Goal: Task Accomplishment & Management: Manage account settings

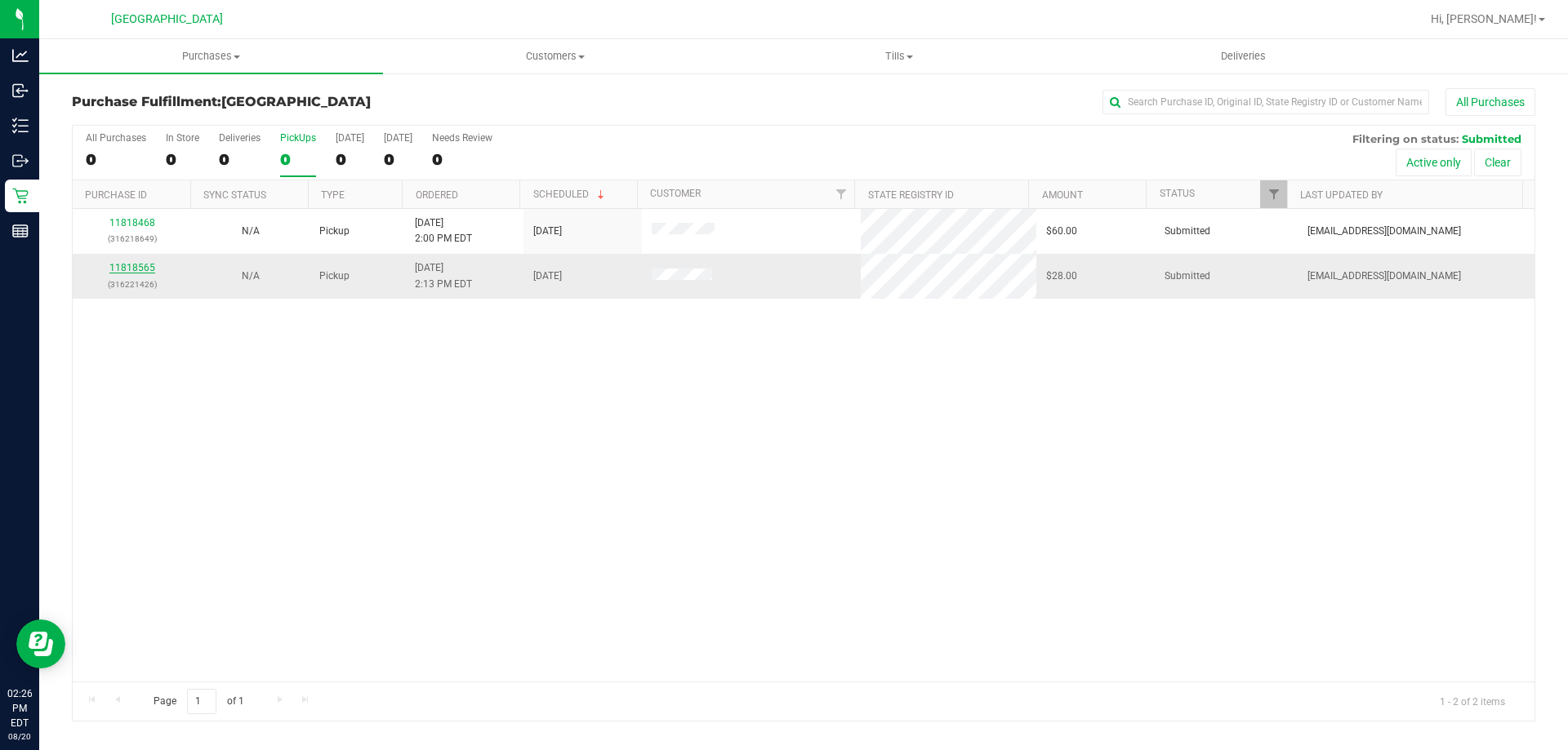
click at [144, 266] on link "11818565" at bounding box center [132, 268] width 46 height 11
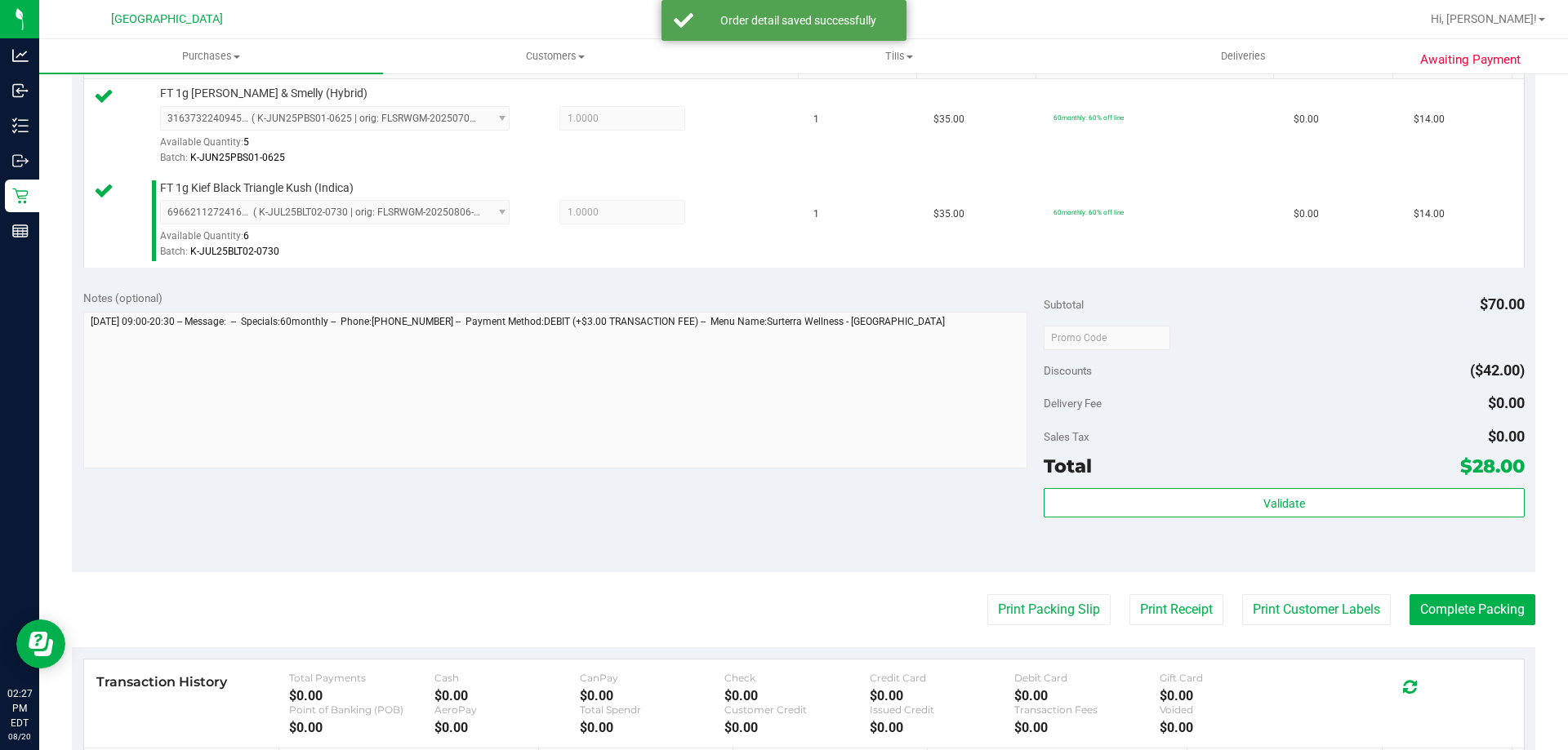
scroll to position [566, 0]
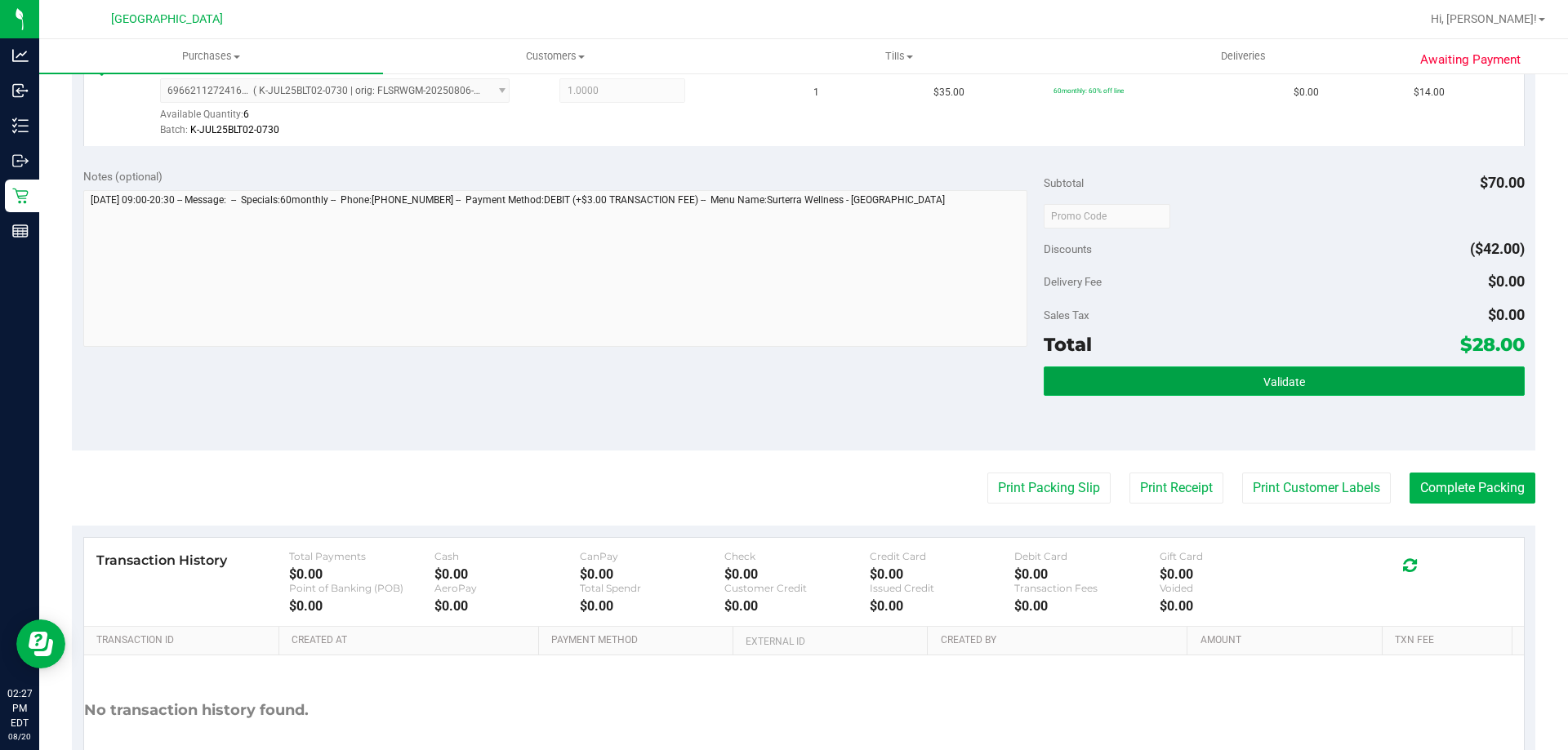
click at [1123, 389] on button "Validate" at bounding box center [1284, 381] width 481 height 29
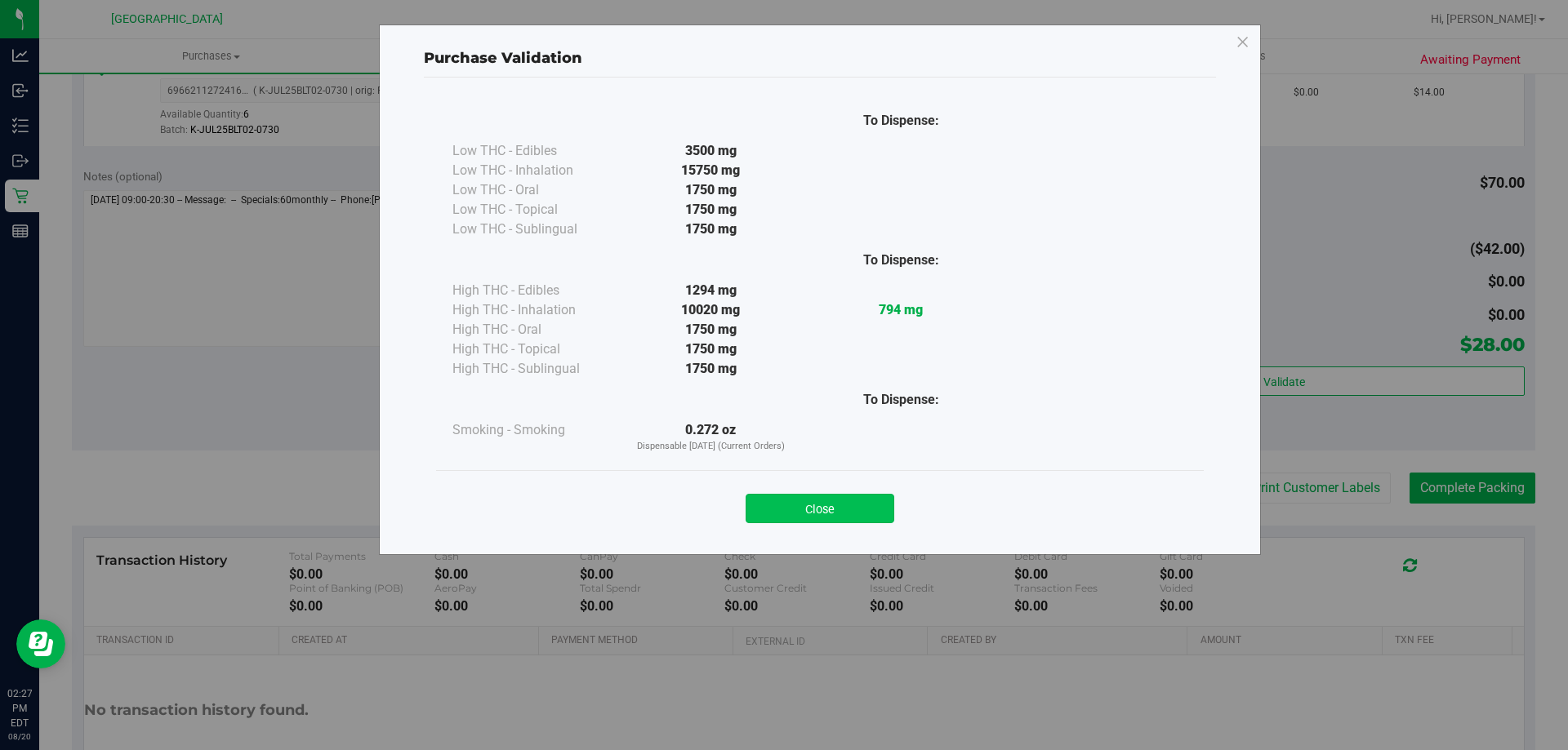
click at [847, 506] on button "Close" at bounding box center [820, 508] width 149 height 29
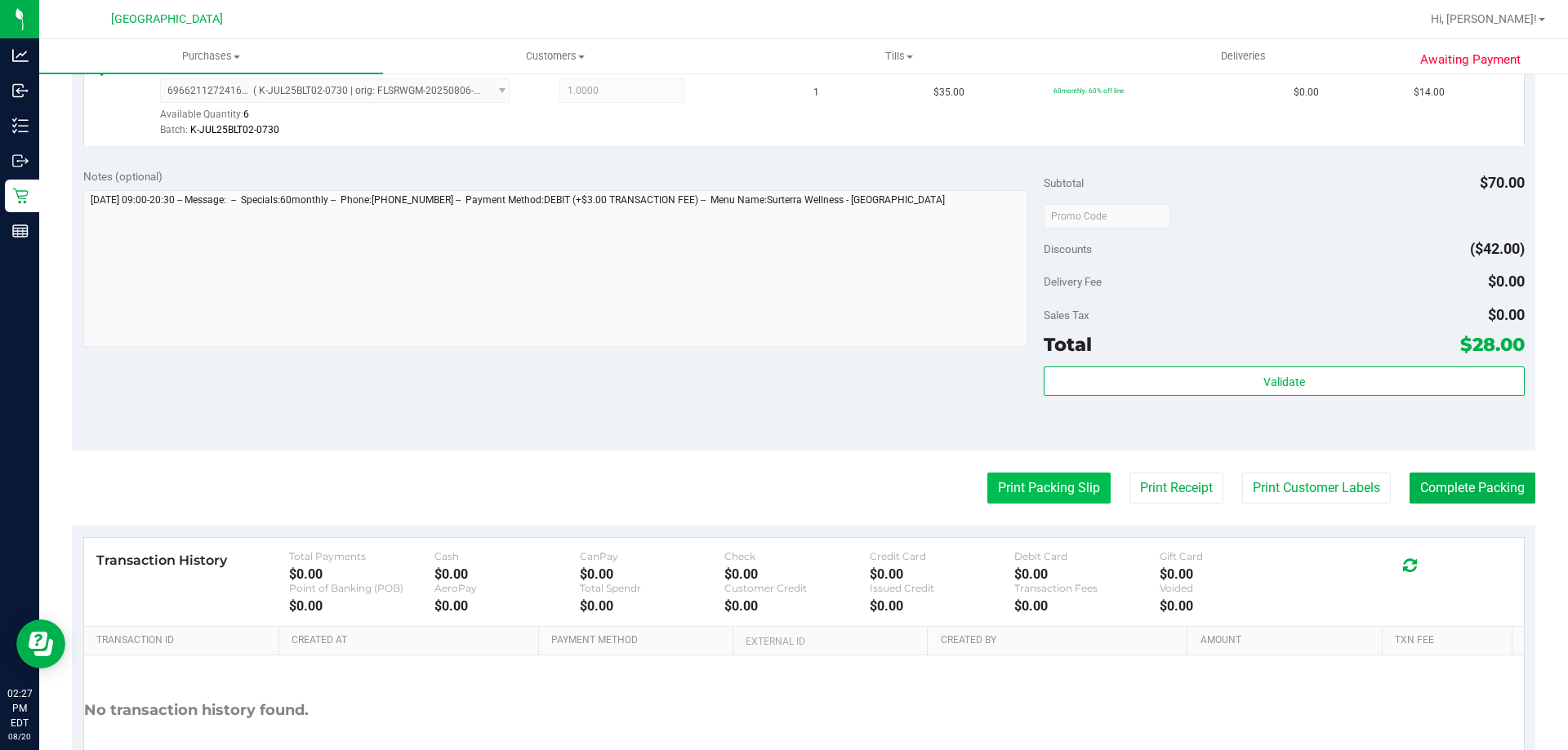
click at [1030, 493] on button "Print Packing Slip" at bounding box center [1049, 488] width 123 height 31
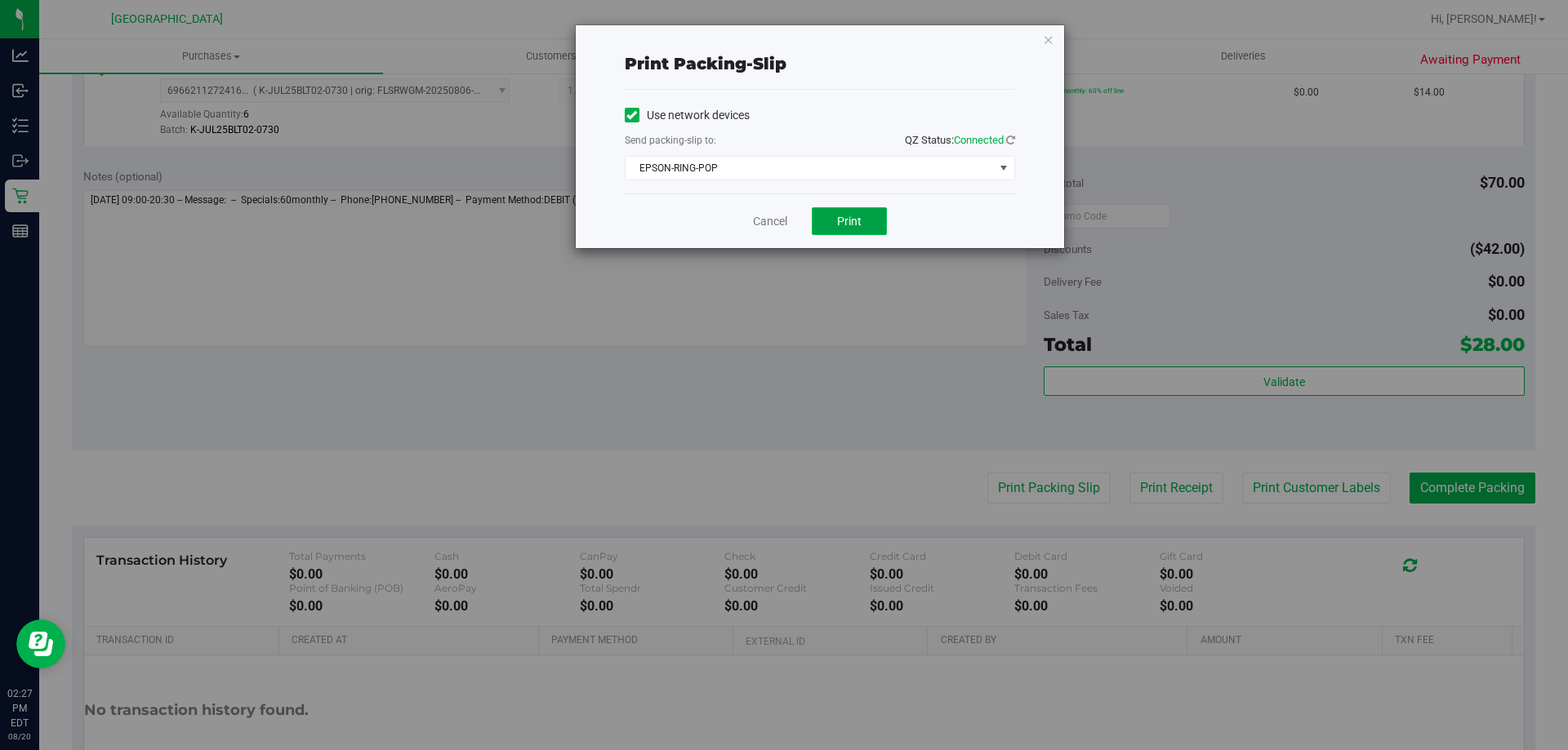
click at [837, 213] on button "Print" at bounding box center [849, 220] width 75 height 28
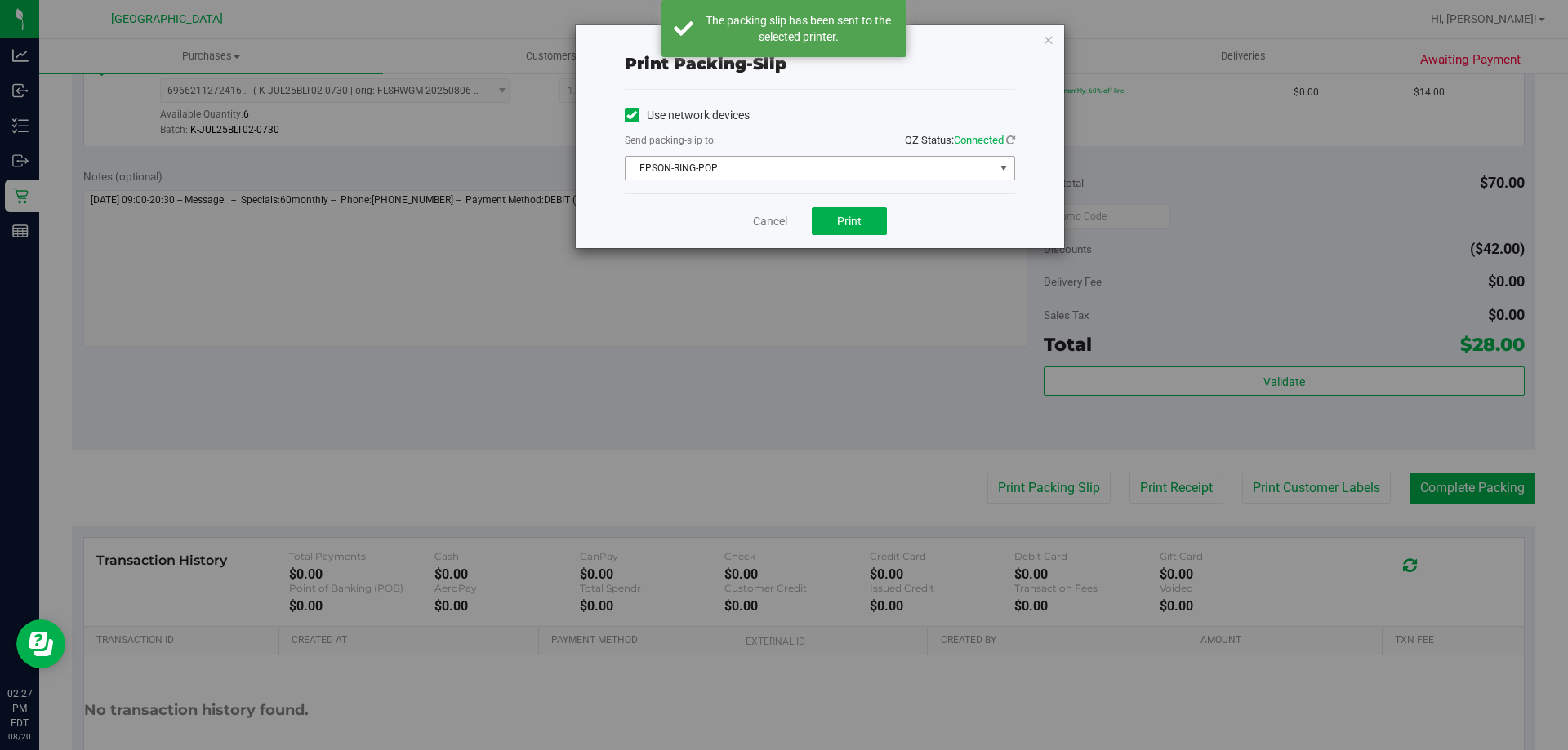
click at [780, 166] on span "EPSON-RING-POP" at bounding box center [810, 168] width 368 height 23
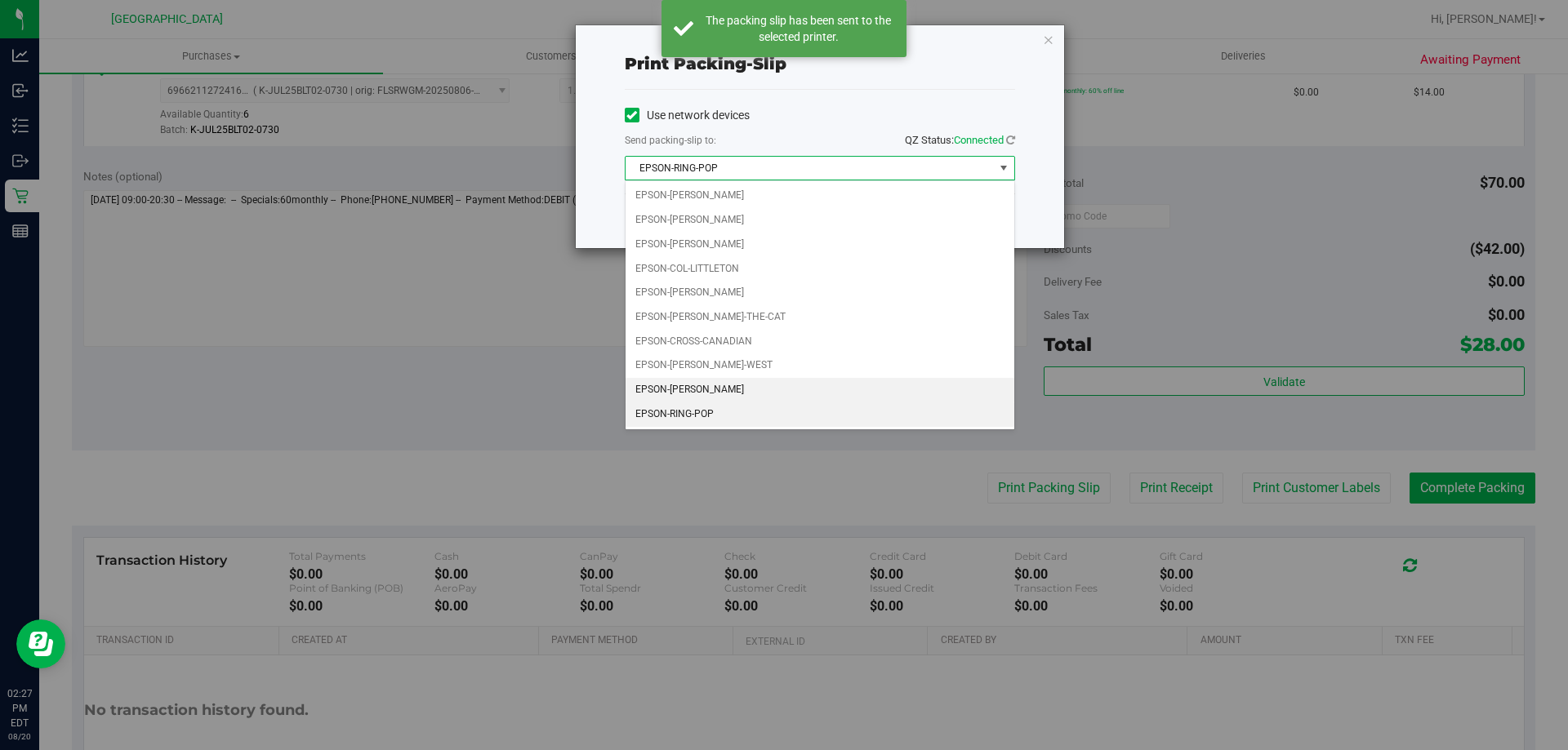
click at [727, 389] on li "EPSON-LIONEL-RICHIE" at bounding box center [820, 390] width 388 height 25
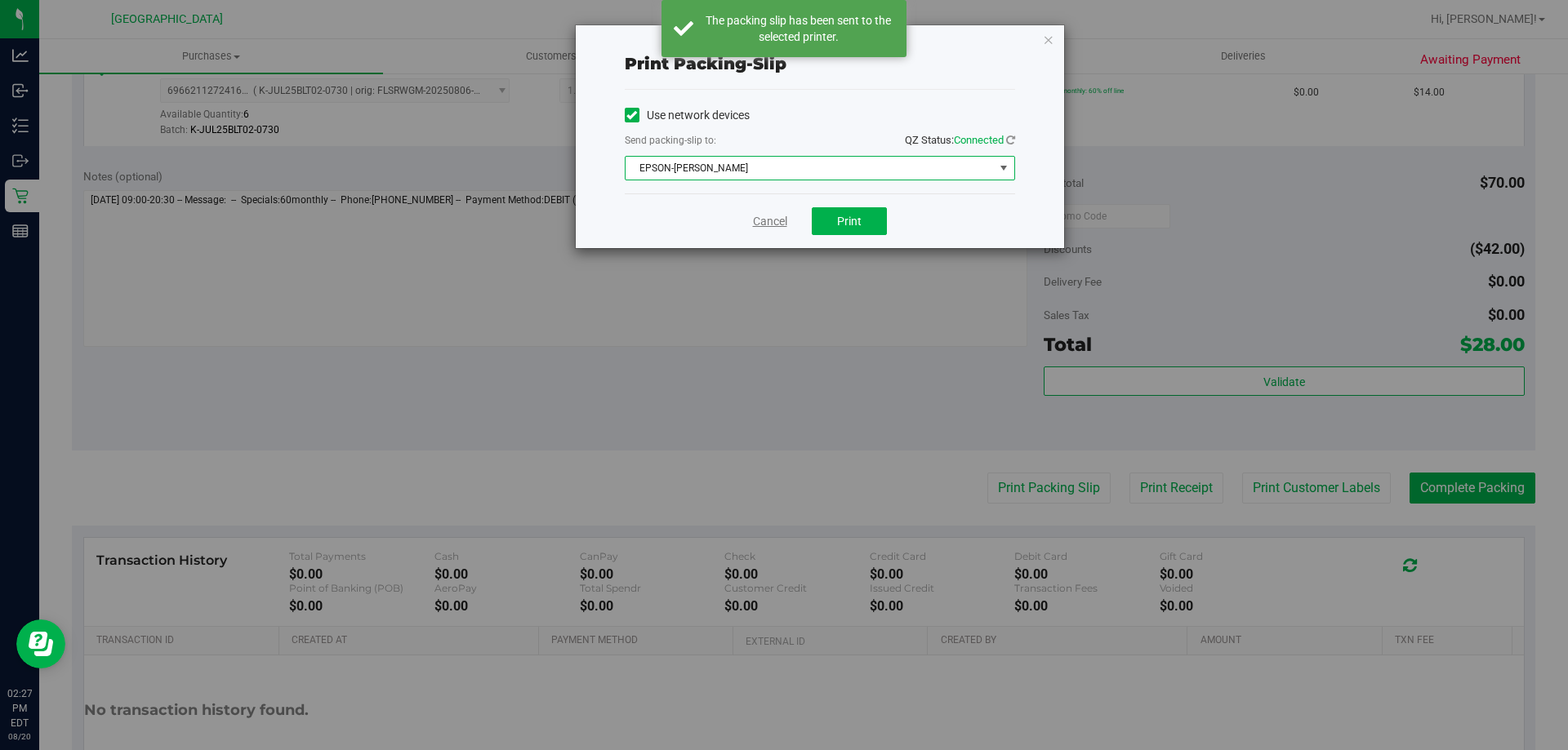
click at [774, 228] on link "Cancel" at bounding box center [770, 221] width 34 height 17
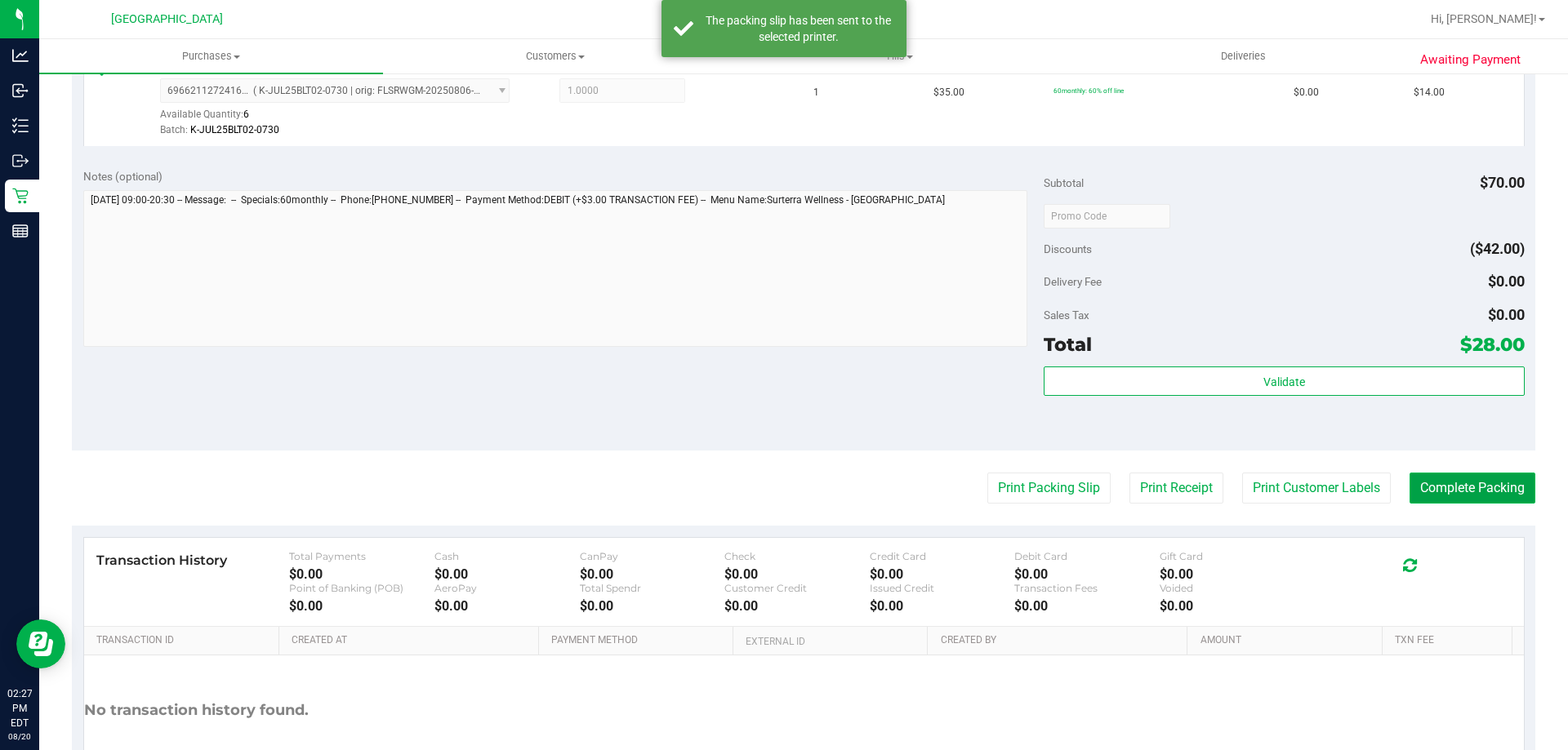
click at [1431, 482] on button "Complete Packing" at bounding box center [1472, 488] width 125 height 31
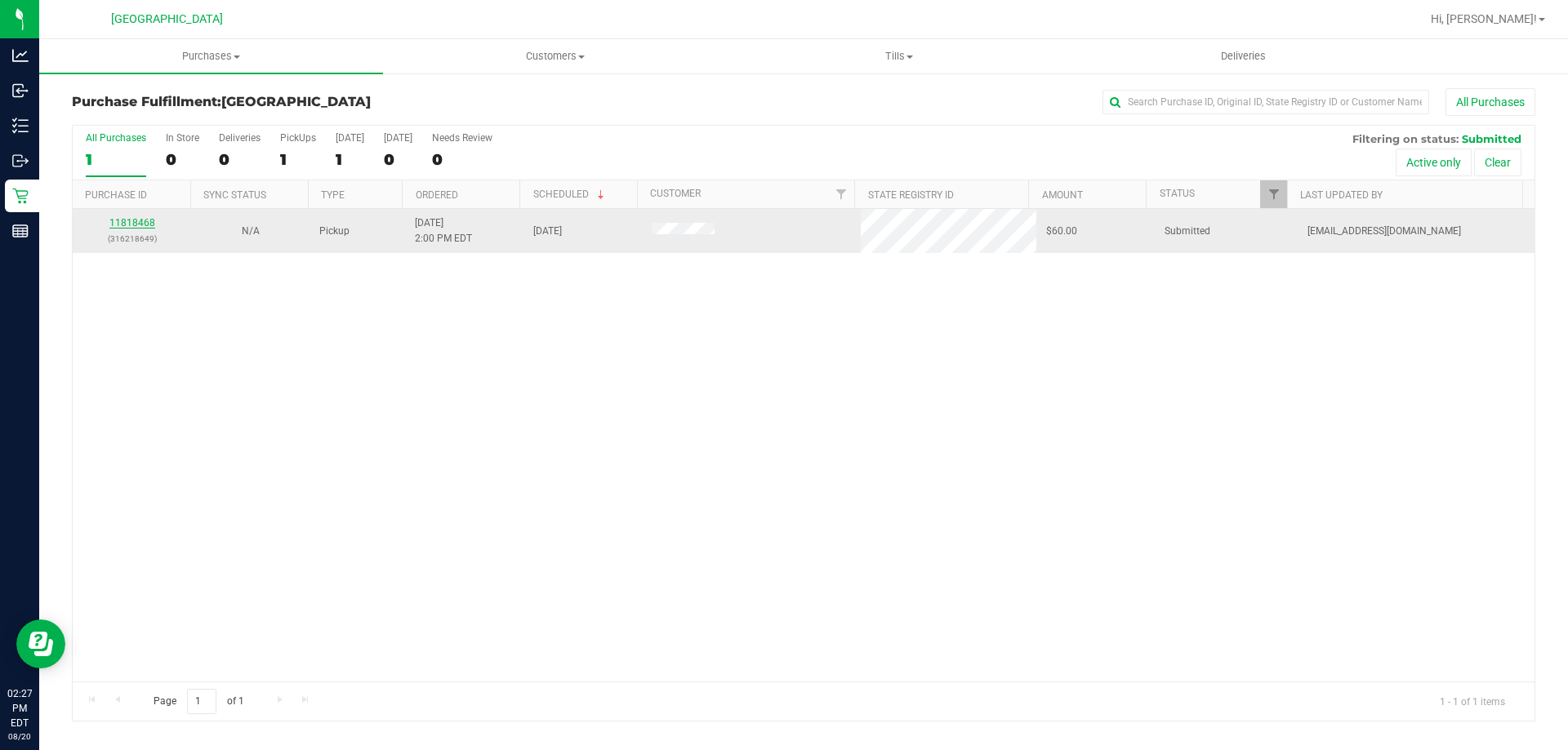
click at [142, 226] on link "11818468" at bounding box center [132, 223] width 46 height 11
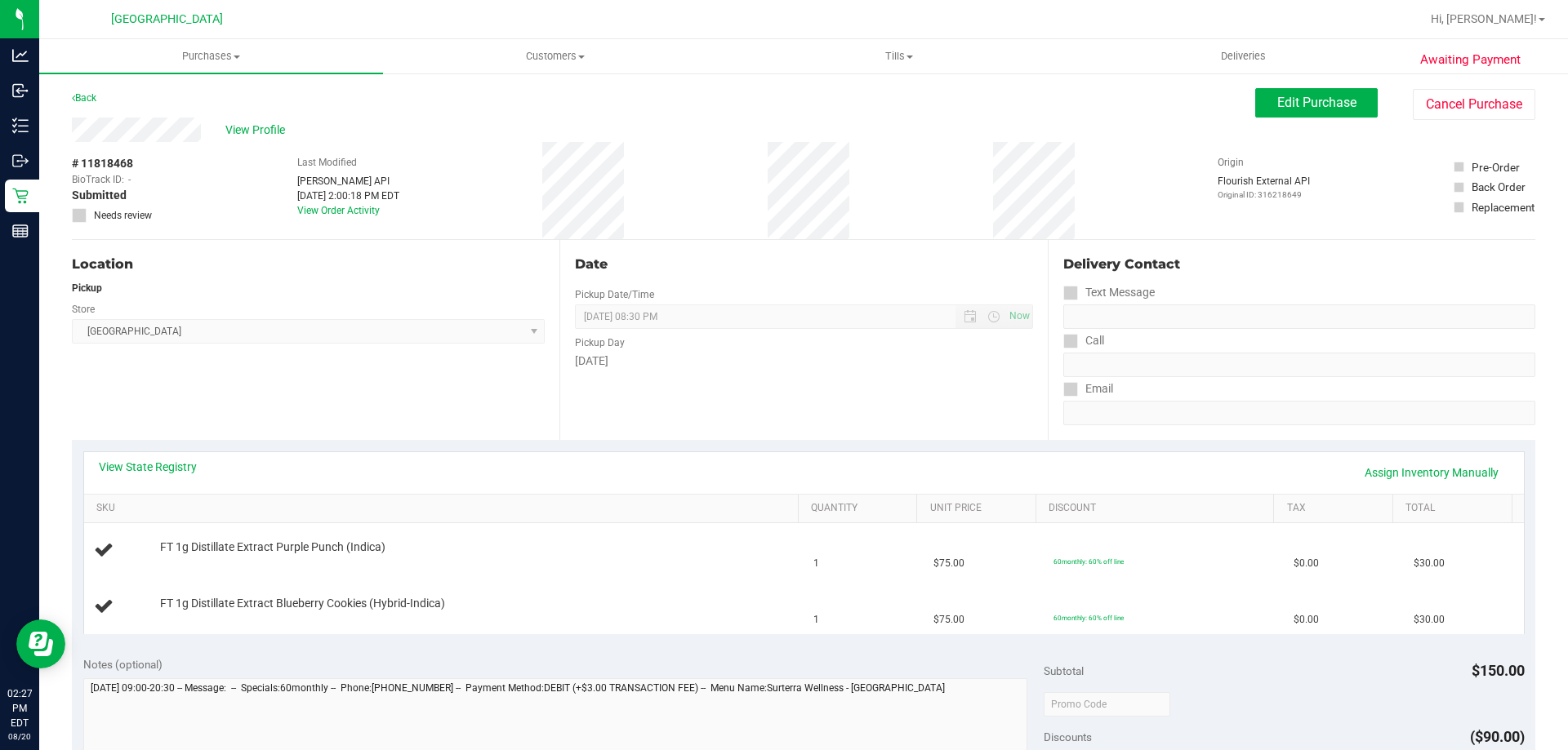
click at [409, 418] on div "Location Pickup Store Orange Park WC Select Store Bonita Springs WC Boynton Bea…" at bounding box center [315, 340] width 487 height 200
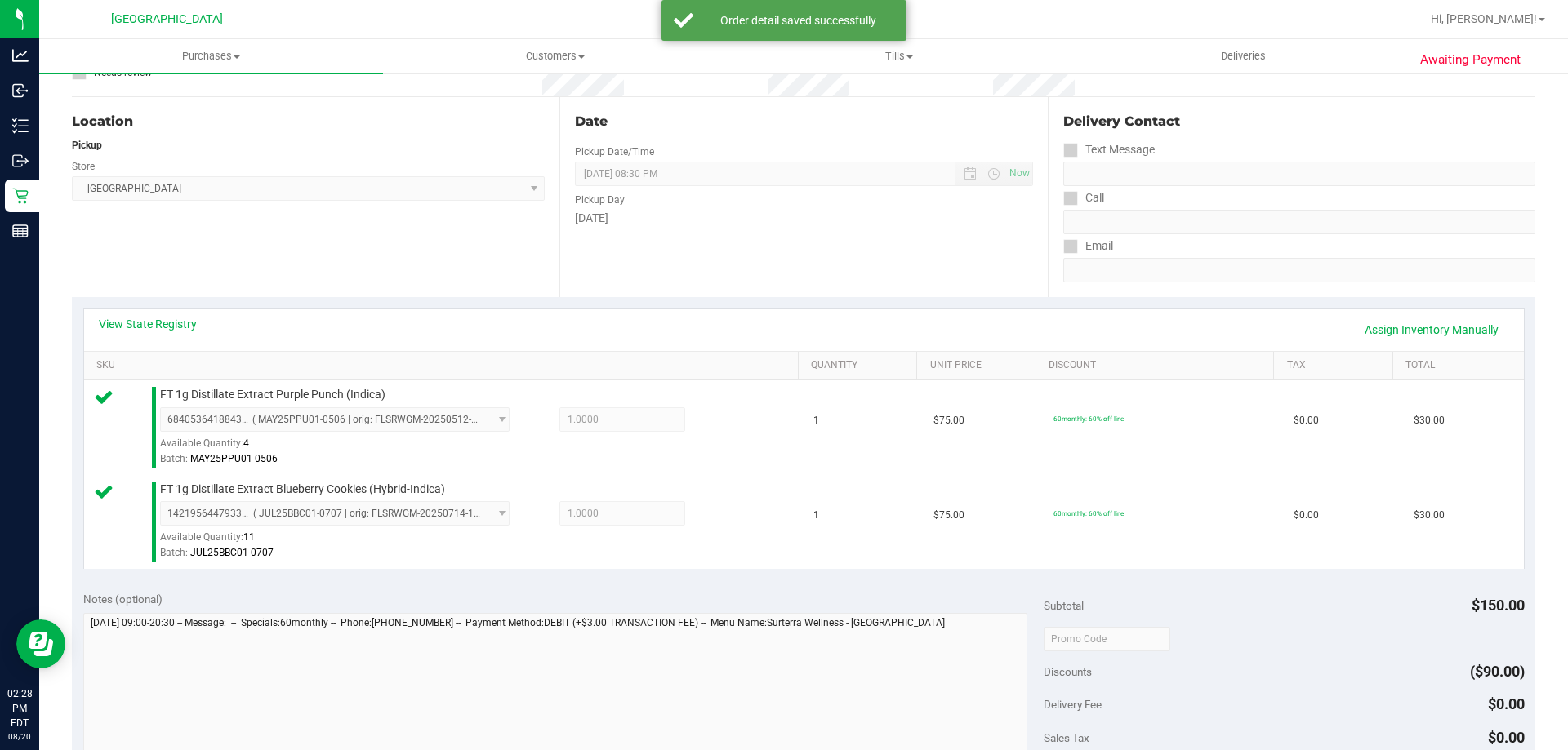
scroll to position [320, 0]
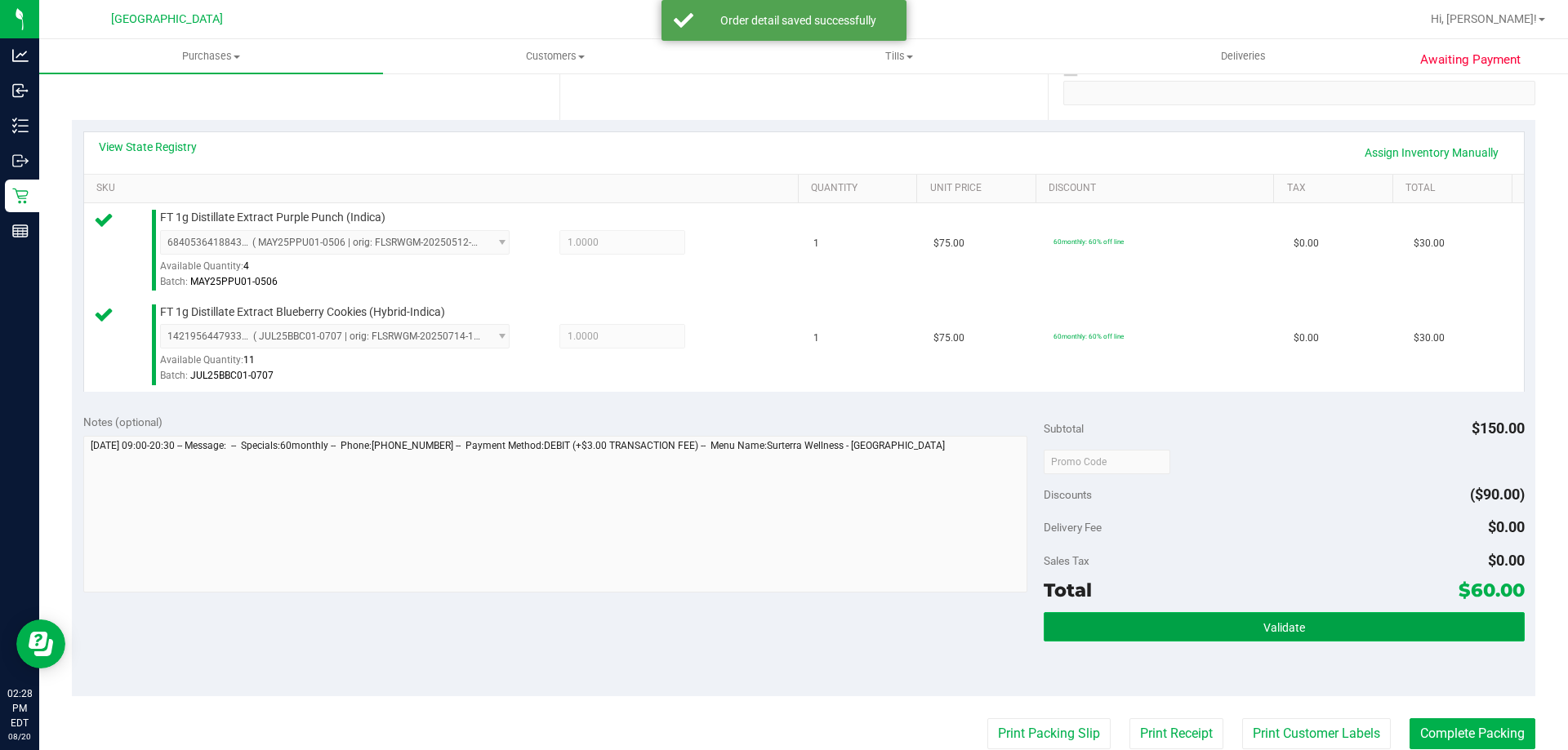
click at [1124, 628] on button "Validate" at bounding box center [1284, 627] width 481 height 29
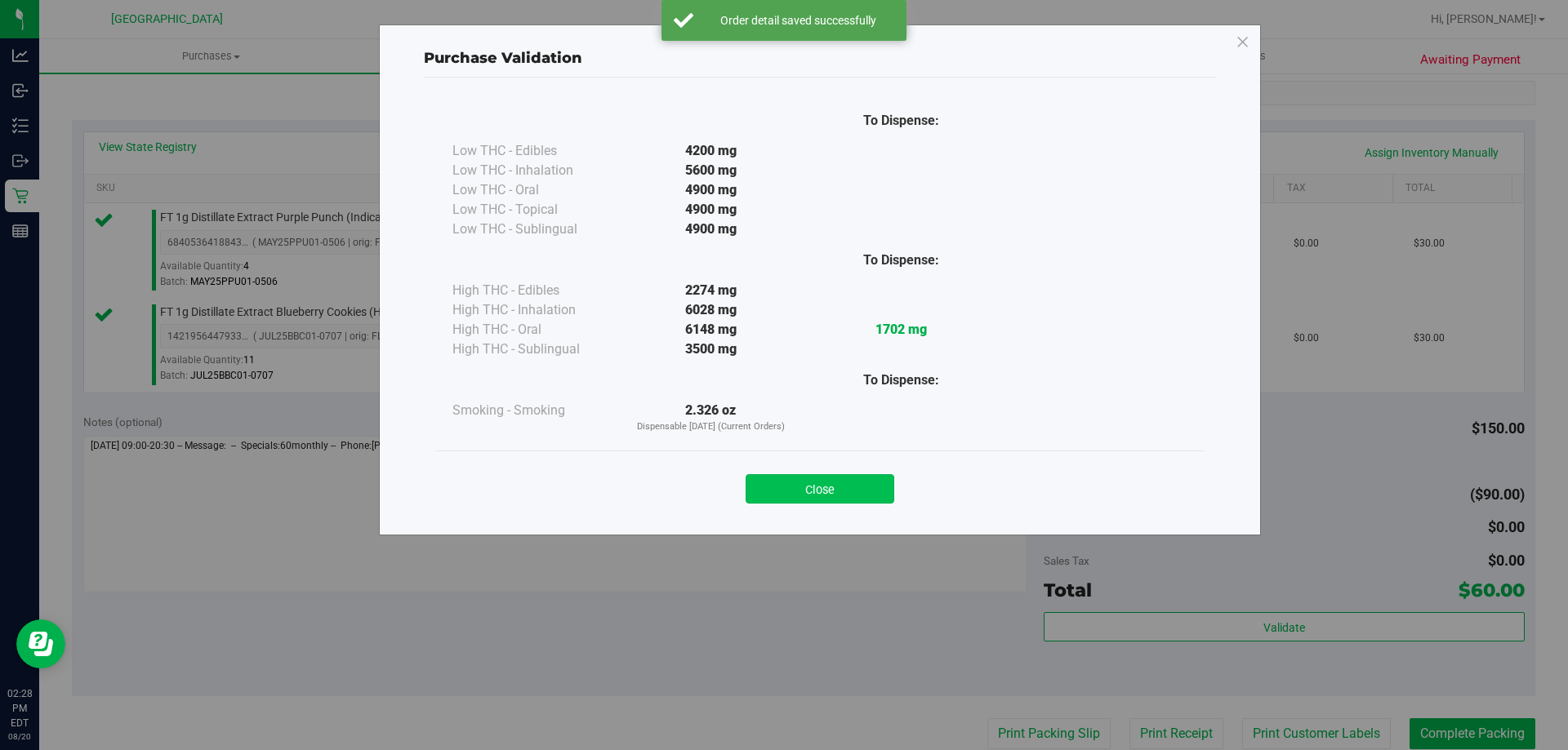
click at [803, 491] on button "Close" at bounding box center [820, 489] width 149 height 29
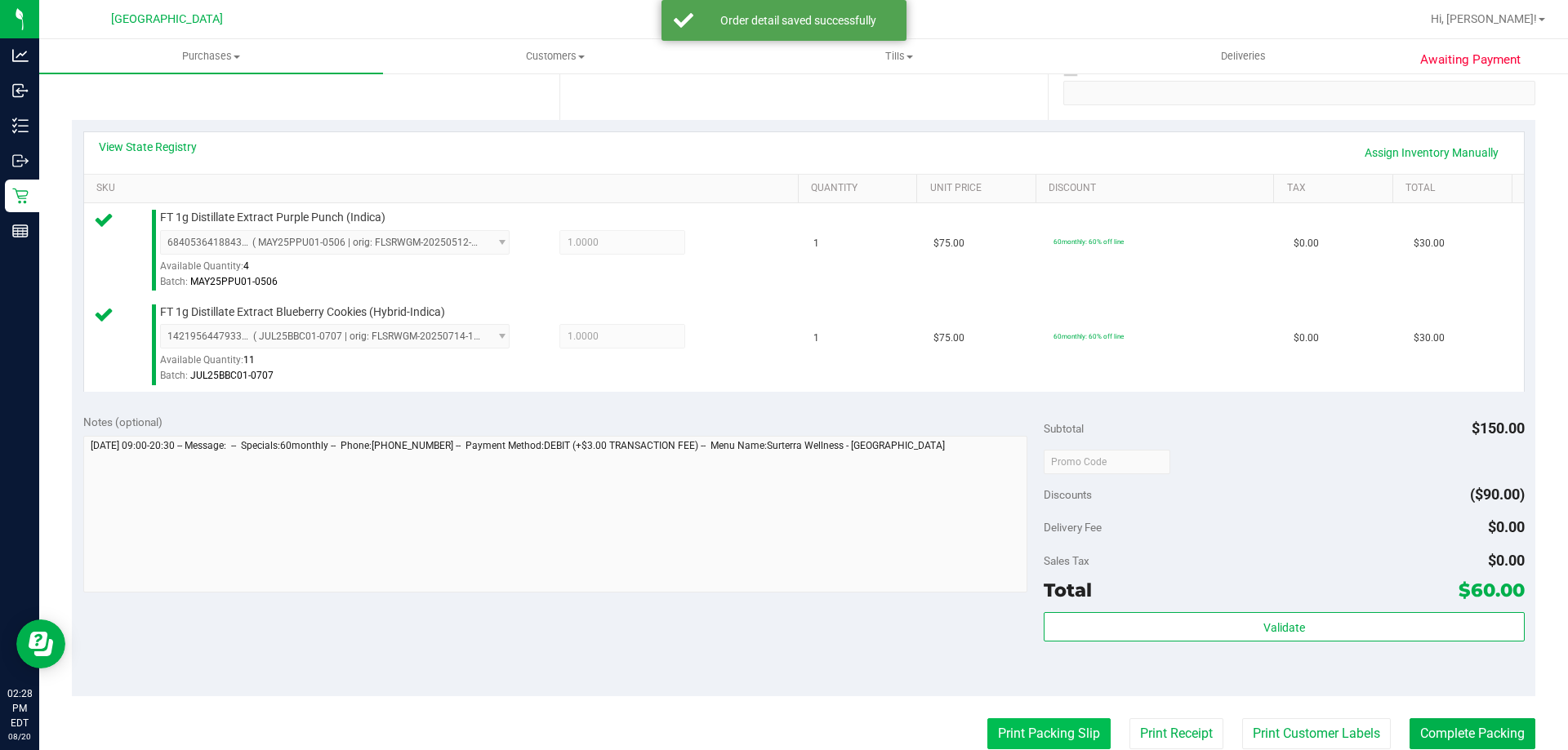
click at [1015, 739] on button "Print Packing Slip" at bounding box center [1049, 734] width 123 height 31
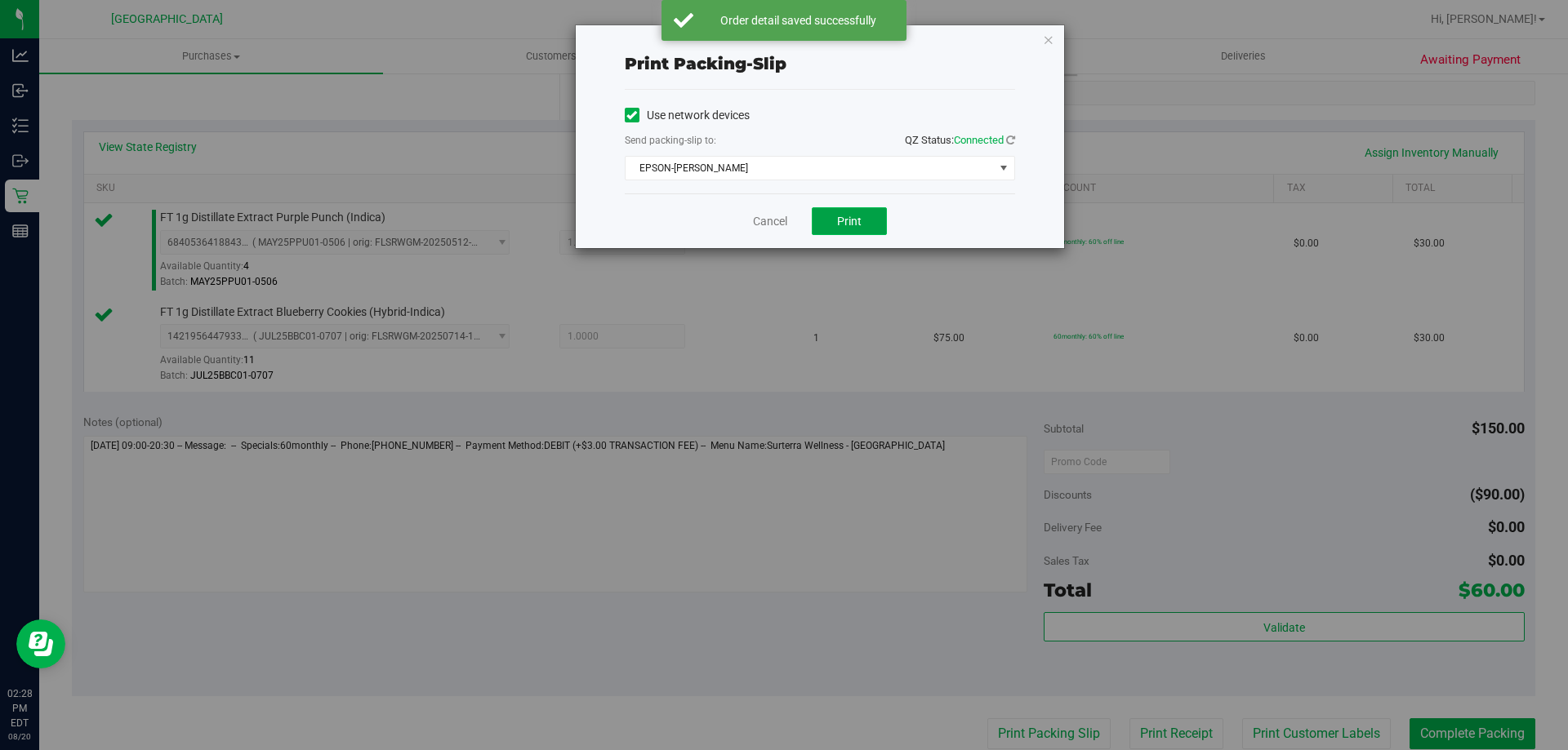
click at [850, 219] on span "Print" at bounding box center [850, 221] width 25 height 13
click at [769, 215] on link "Cancel" at bounding box center [770, 221] width 34 height 17
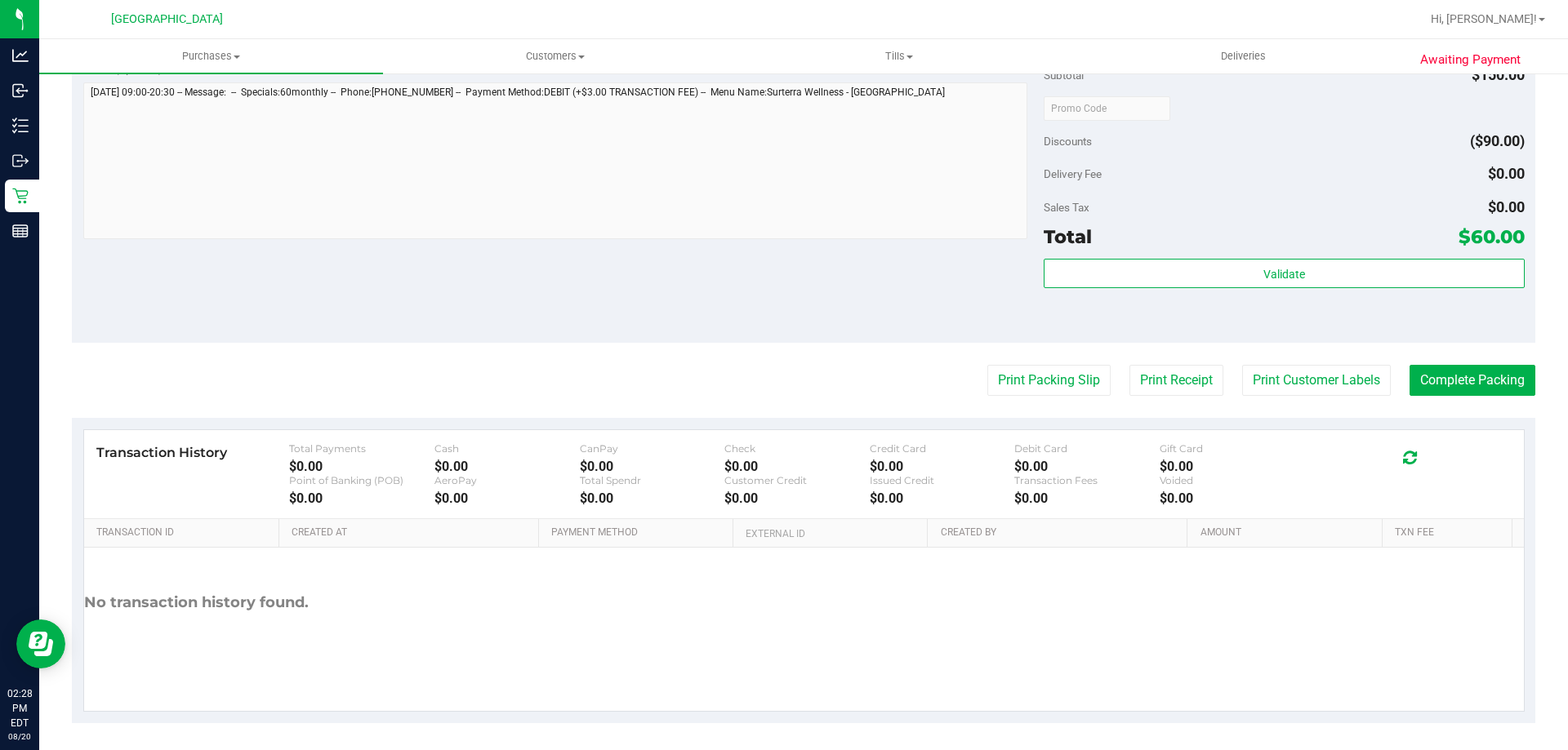
scroll to position [680, 0]
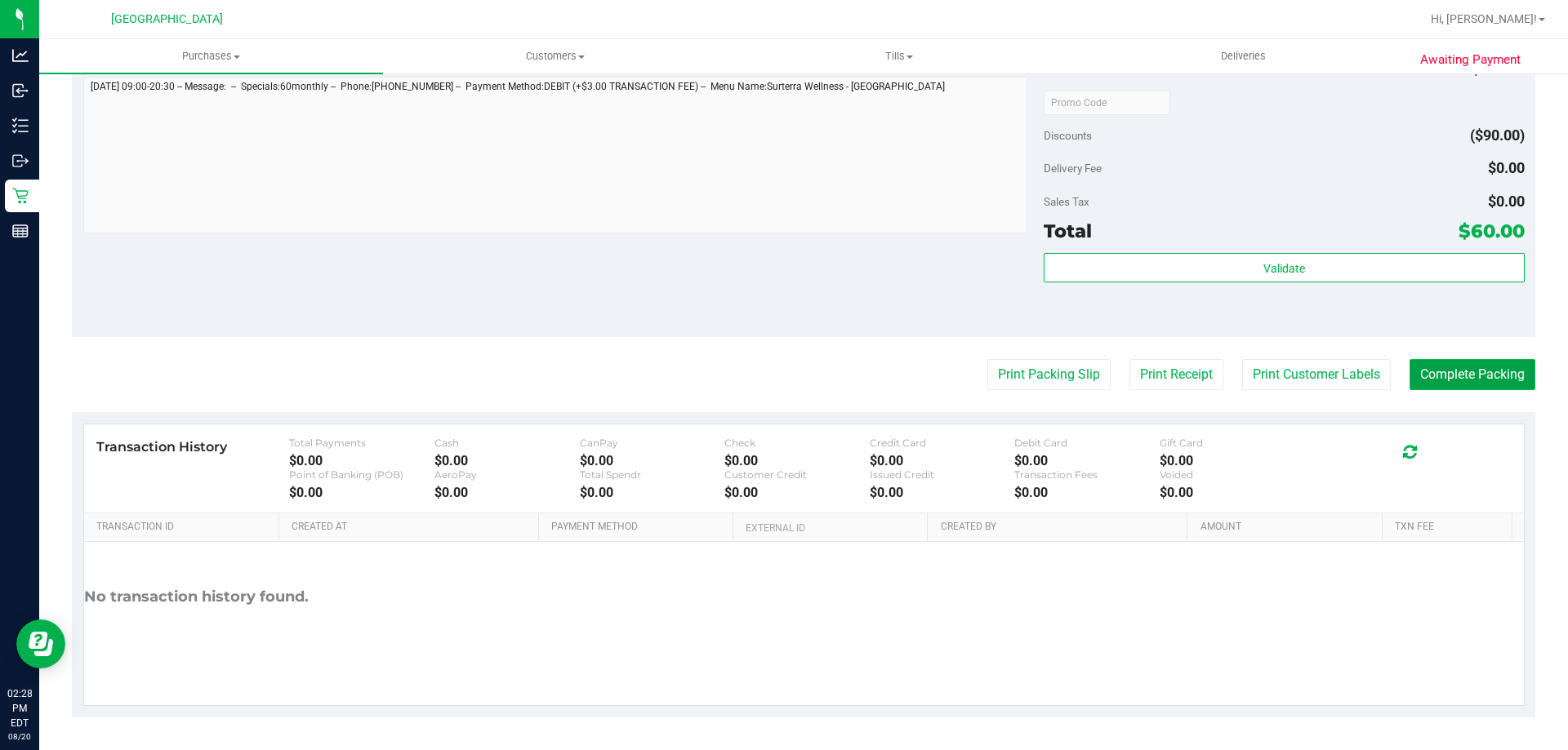
click at [1467, 359] on purchase-details "Back Edit Purchase Cancel Purchase View Profile # 11818468 BioTrack ID: - Submi…" at bounding box center [803, 63] width 1464 height 1309
click at [1472, 369] on button "Complete Packing" at bounding box center [1472, 374] width 125 height 31
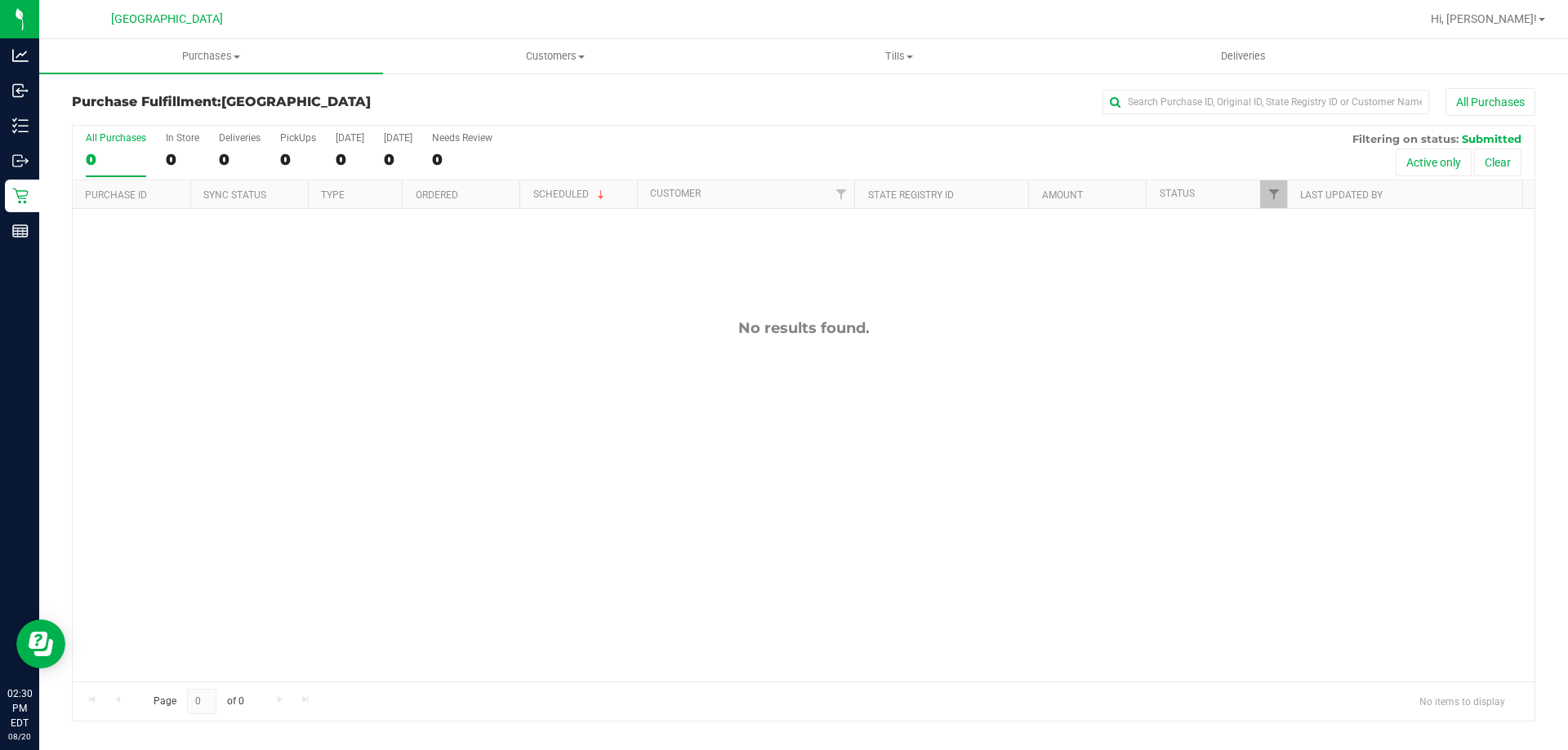
click at [430, 330] on div "No results found." at bounding box center [804, 328] width 1463 height 18
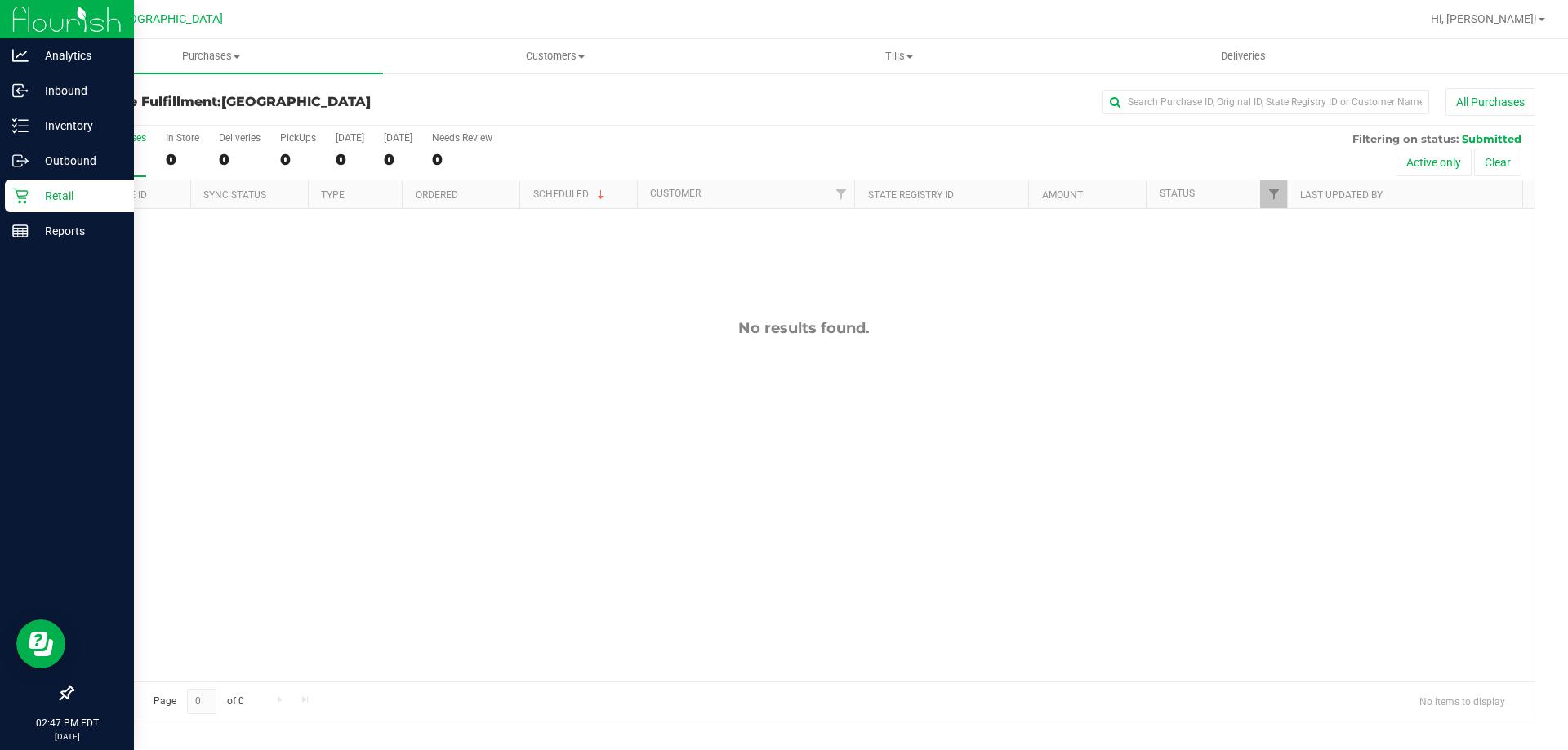
click at [30, 196] on p "Retail" at bounding box center [77, 196] width 98 height 20
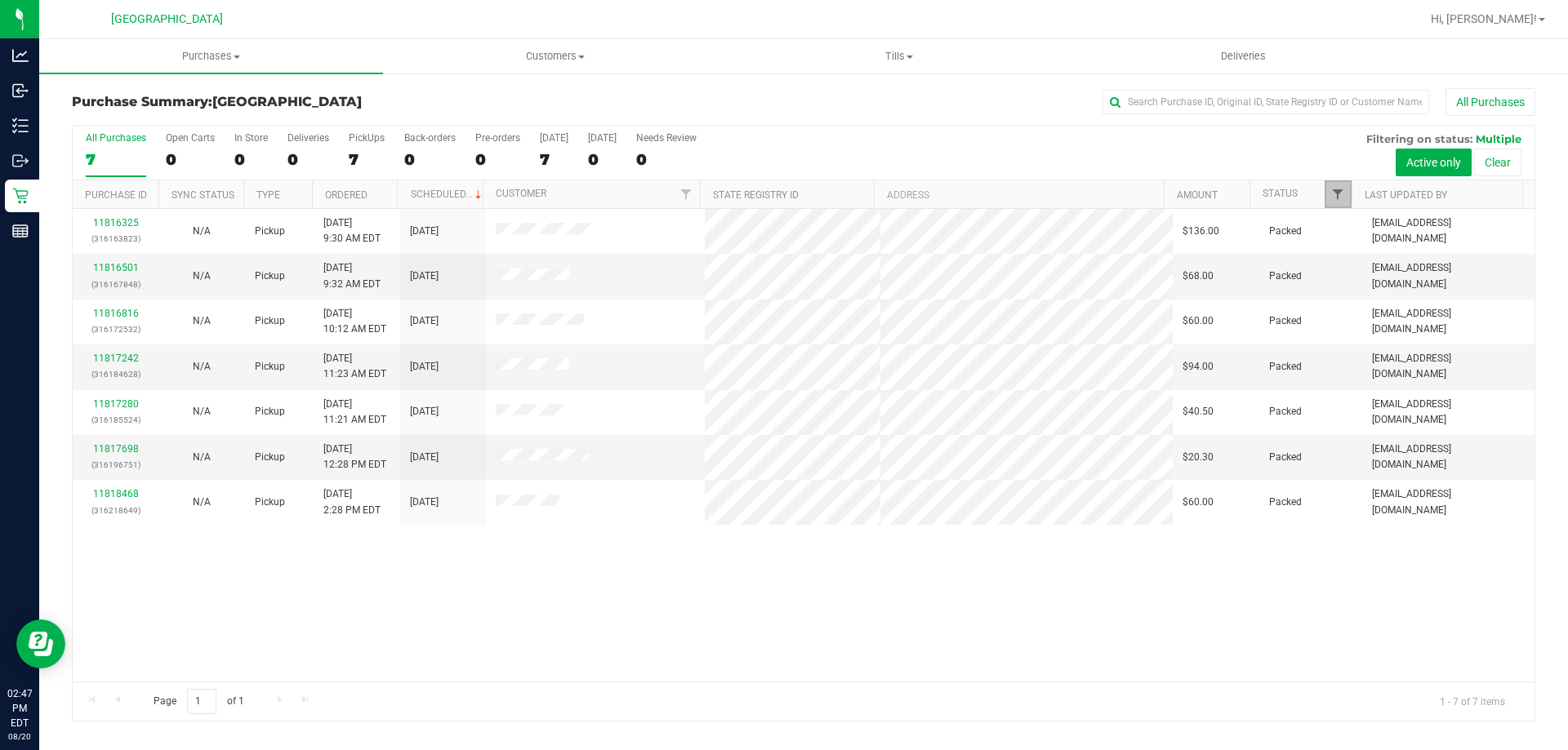
click at [1338, 196] on span "Filter" at bounding box center [1338, 195] width 13 height 13
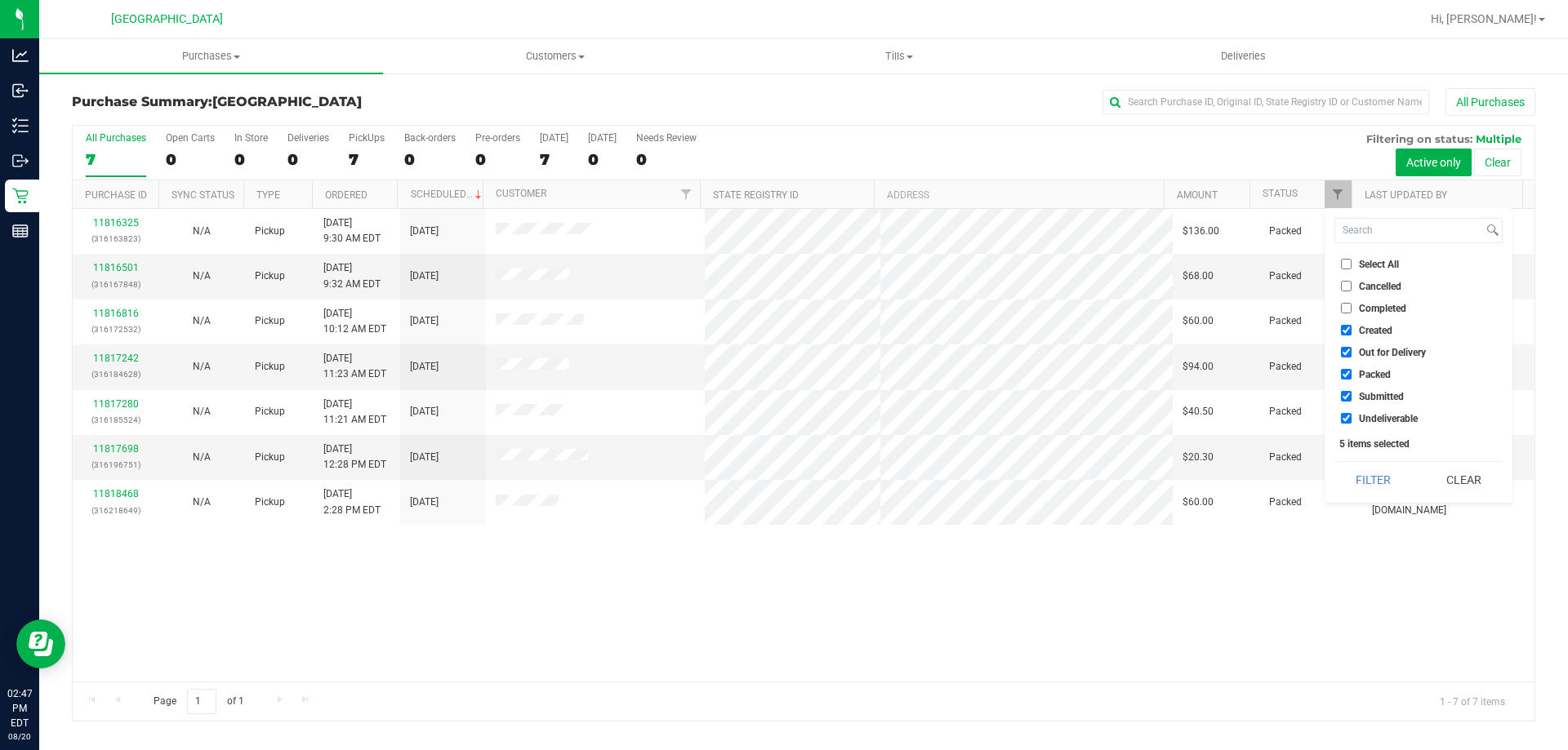
click at [1380, 334] on span "Created" at bounding box center [1375, 330] width 33 height 9
click at [1351, 334] on input "Created" at bounding box center [1346, 329] width 10 height 10
checkbox input "false"
click at [1379, 347] on span "Out for Delivery" at bounding box center [1392, 352] width 67 height 9
click at [1351, 347] on input "Out for Delivery" at bounding box center [1346, 352] width 10 height 10
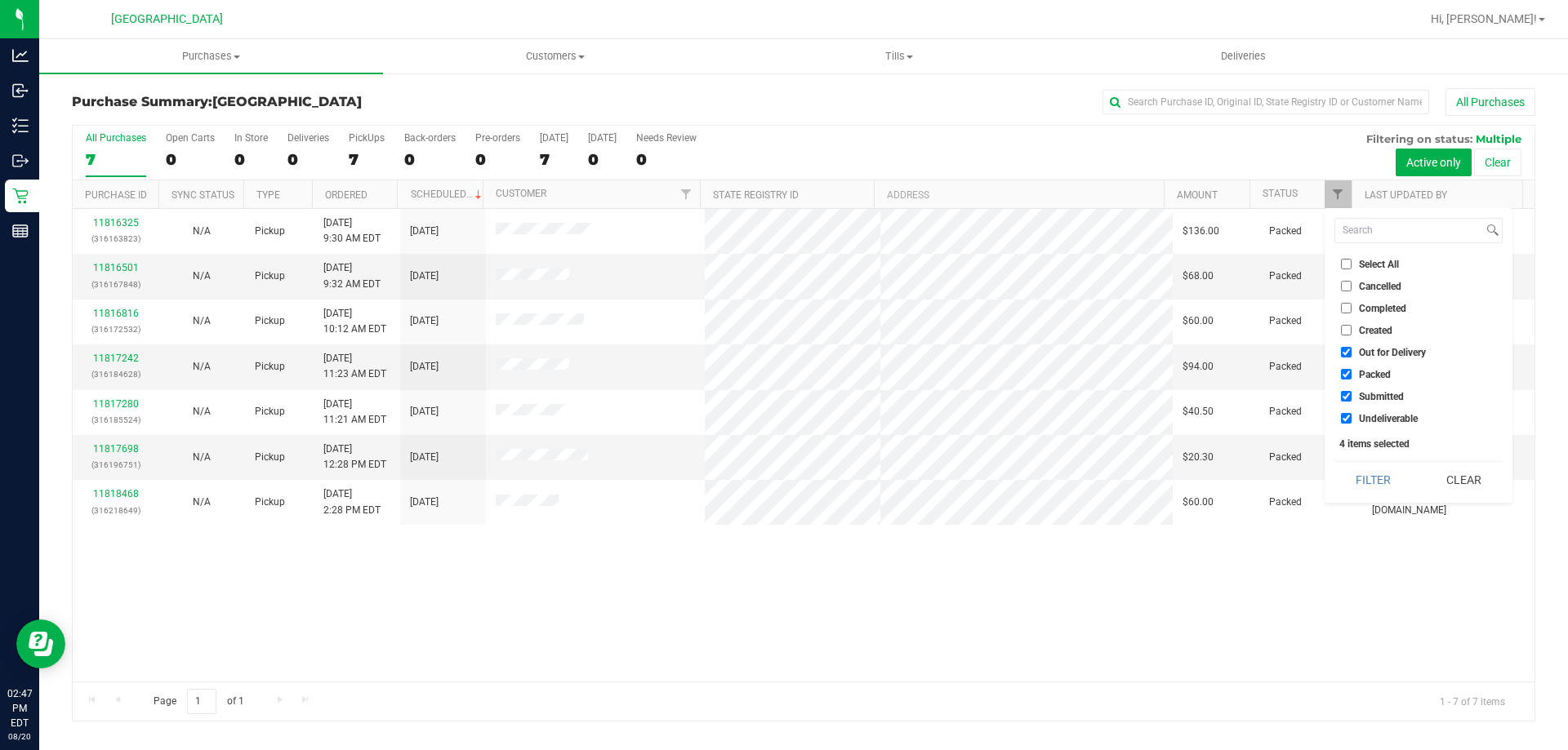
checkbox input "false"
click at [1379, 371] on span "Packed" at bounding box center [1375, 375] width 32 height 9
click at [1351, 371] on input "Packed" at bounding box center [1346, 374] width 10 height 10
checkbox input "false"
click at [1378, 415] on span "Undeliverable" at bounding box center [1389, 419] width 59 height 9
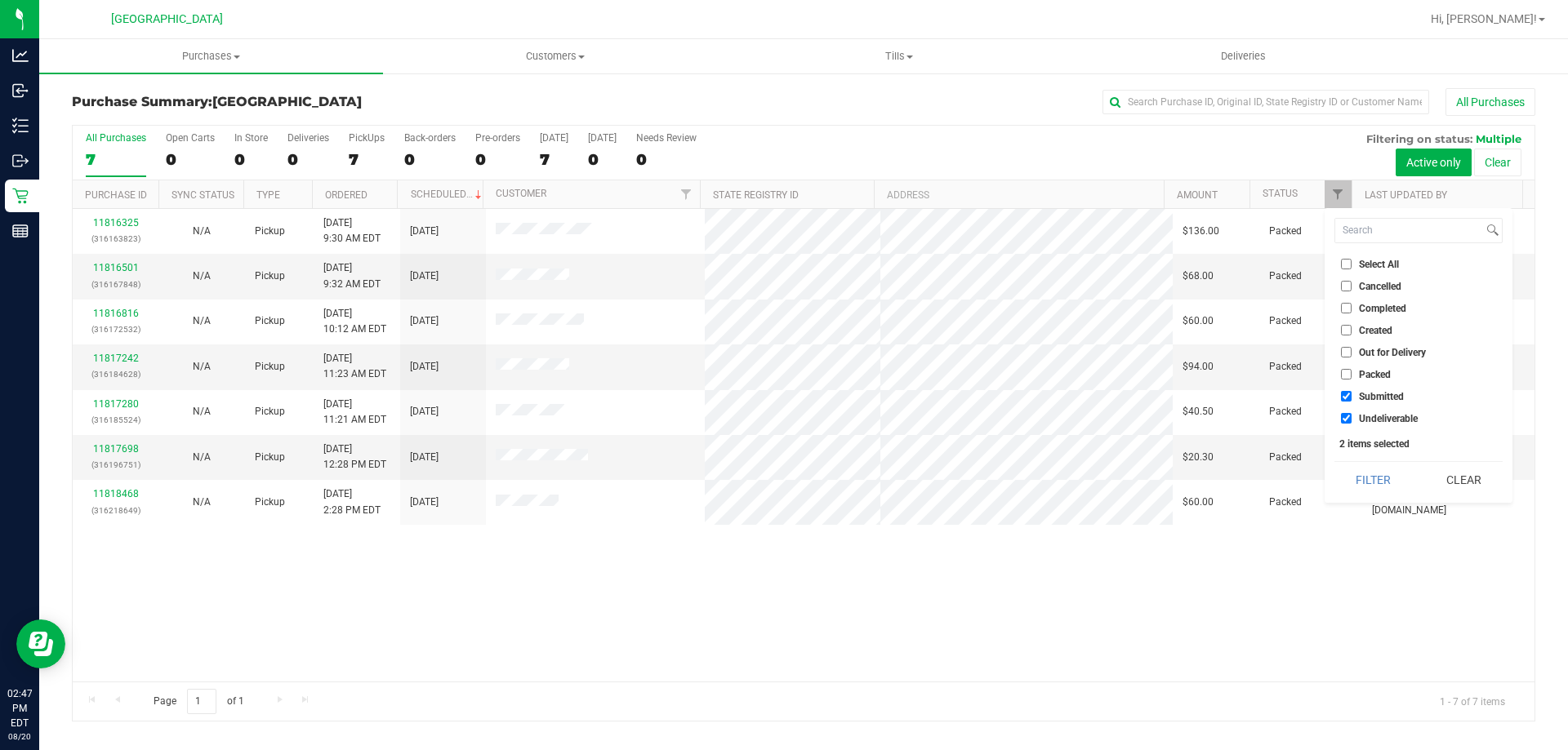
click at [1351, 415] on input "Undeliverable" at bounding box center [1346, 418] width 10 height 10
checkbox input "false"
click at [1378, 487] on button "Filter" at bounding box center [1373, 480] width 79 height 36
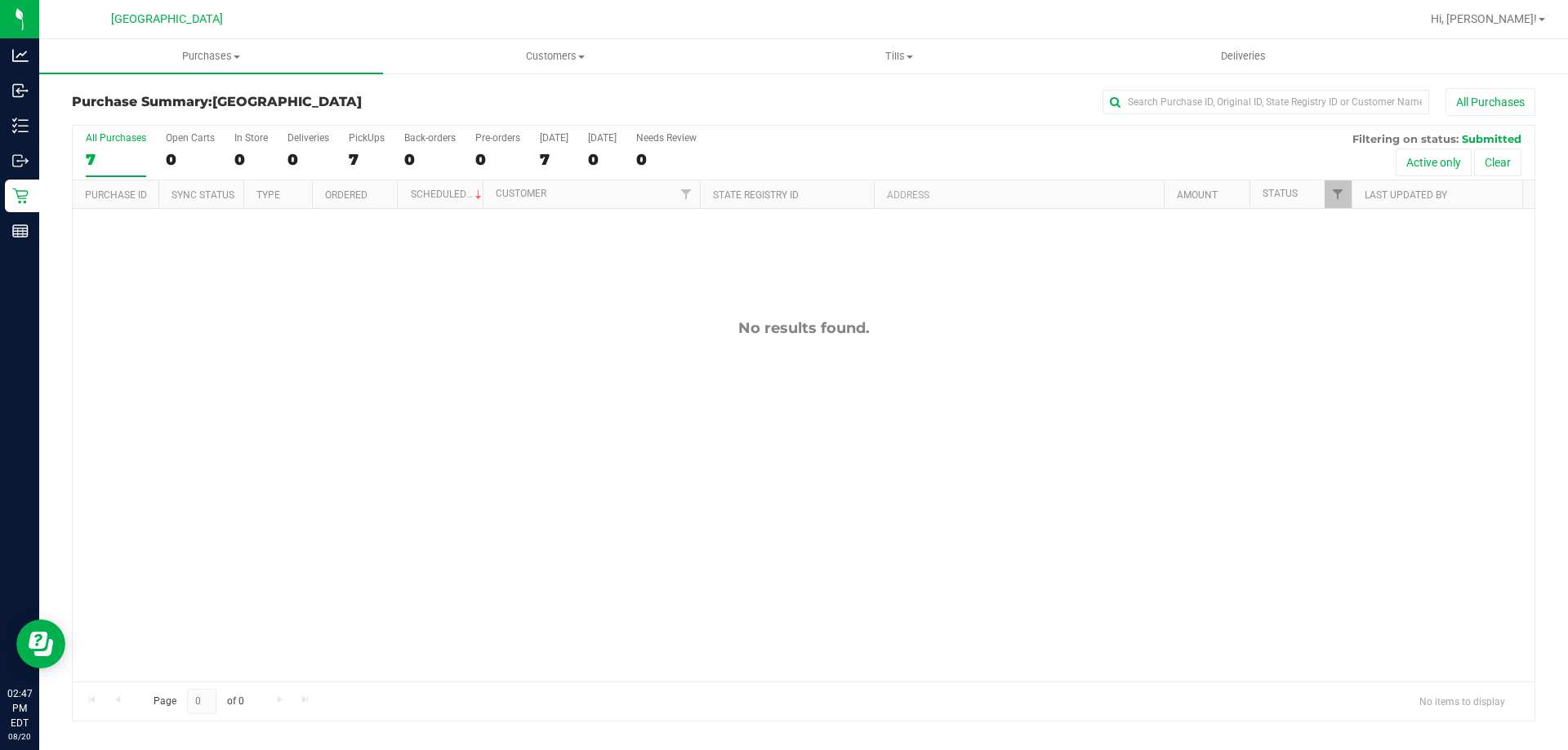
click at [596, 449] on div "No results found." at bounding box center [804, 500] width 1463 height 583
click at [1518, 18] on span "Hi, [PERSON_NAME]!" at bounding box center [1484, 19] width 106 height 13
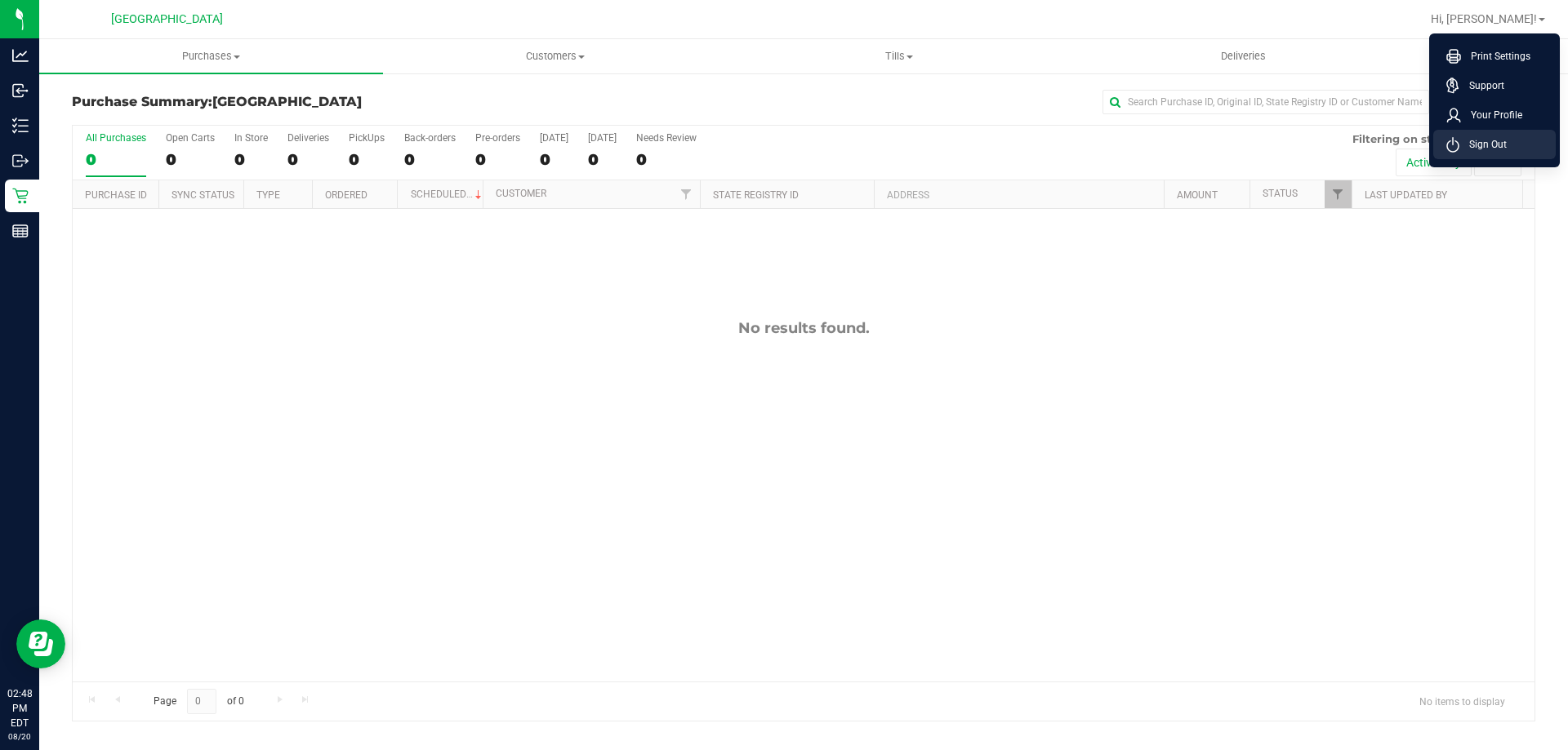
click at [1499, 155] on li "Sign Out" at bounding box center [1494, 144] width 123 height 29
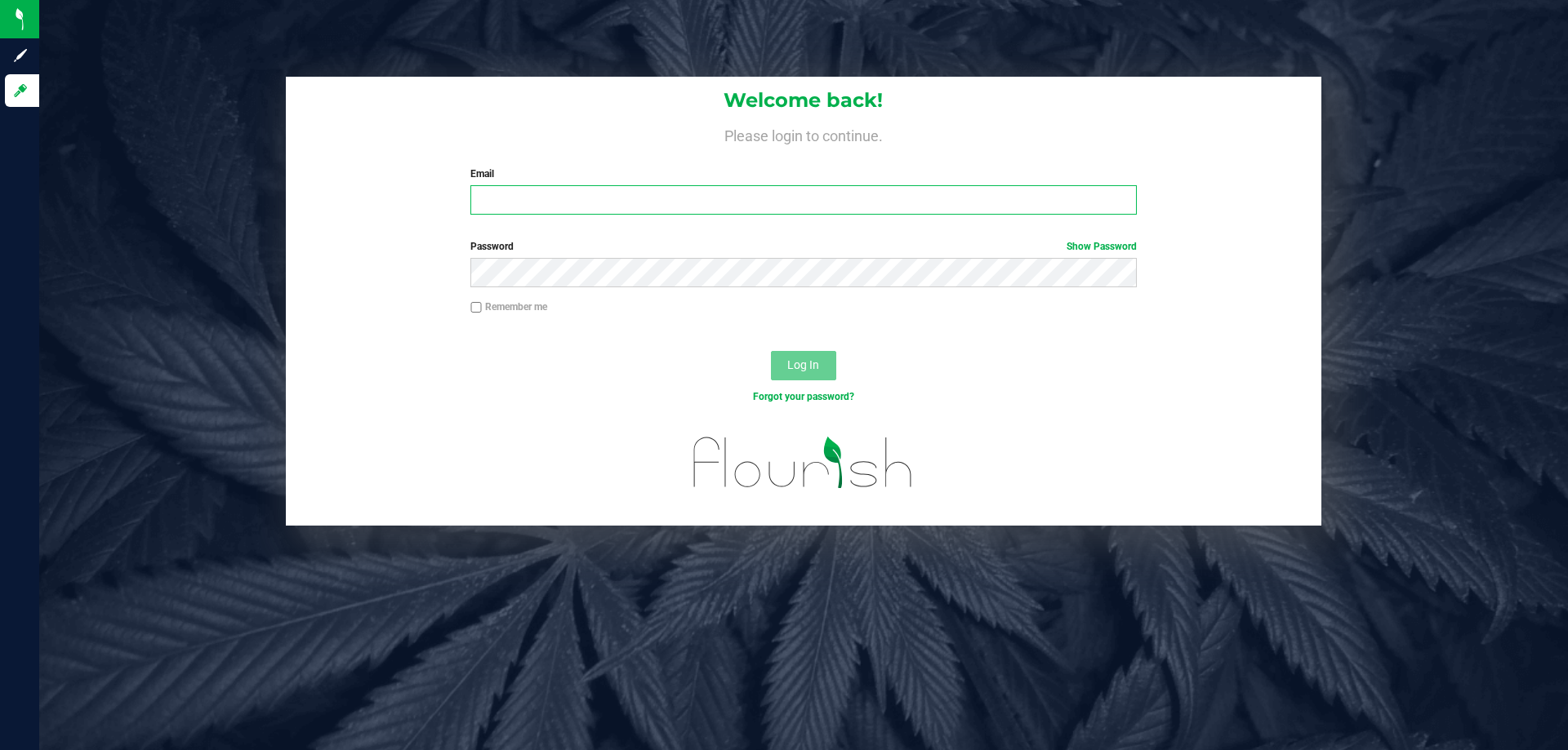
click at [715, 212] on input "Email" at bounding box center [803, 199] width 666 height 29
type input "rcrews@liveparallel.com"
click at [771, 351] on button "Log In" at bounding box center [803, 366] width 66 height 29
